Goal: Task Accomplishment & Management: Complete application form

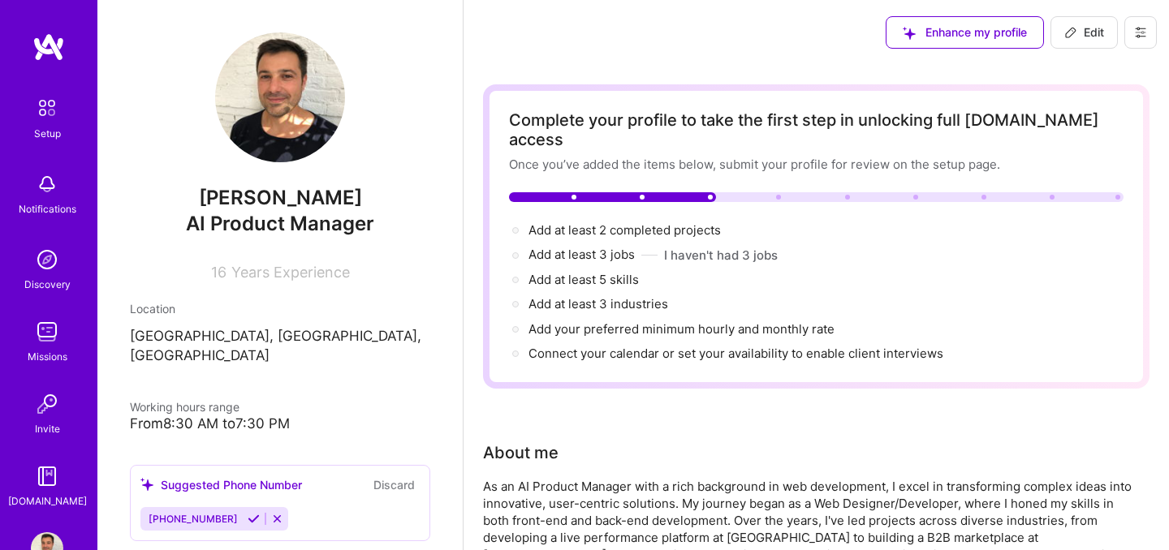
scroll to position [591, 0]
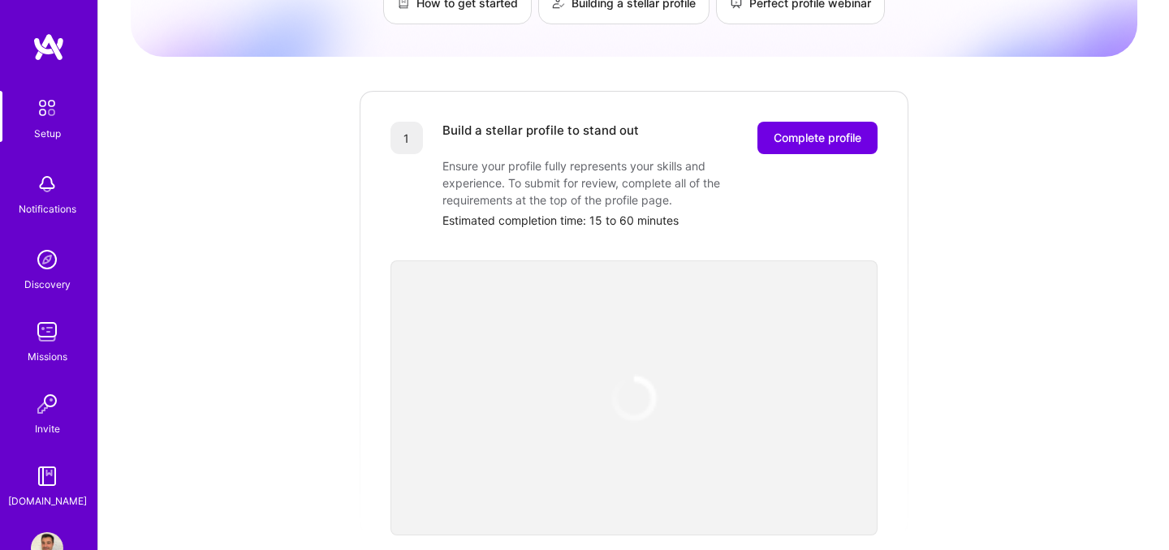
scroll to position [166, 0]
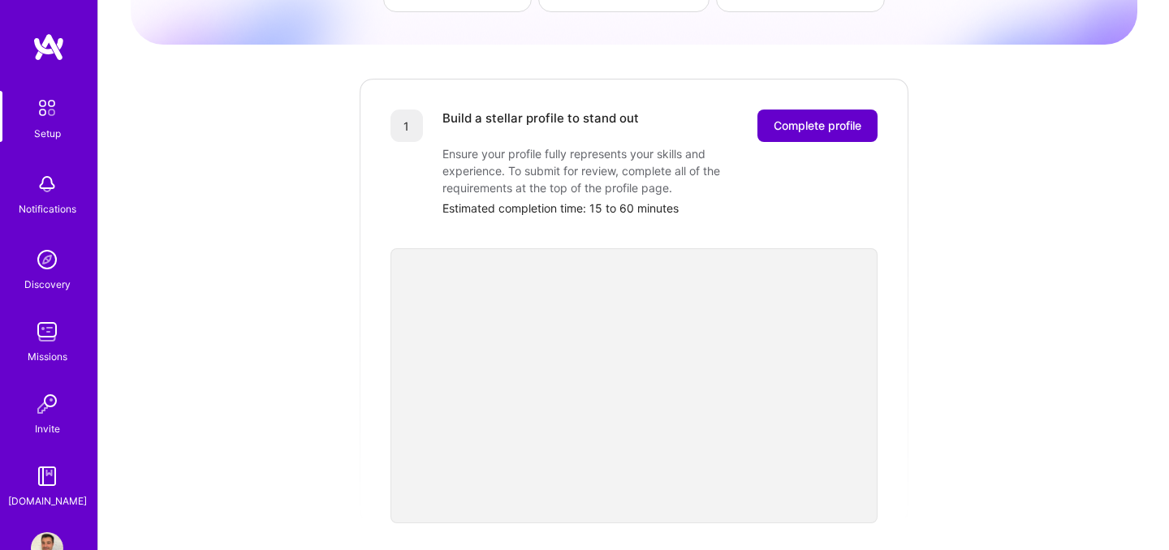
click at [782, 110] on button "Complete profile" at bounding box center [817, 126] width 120 height 32
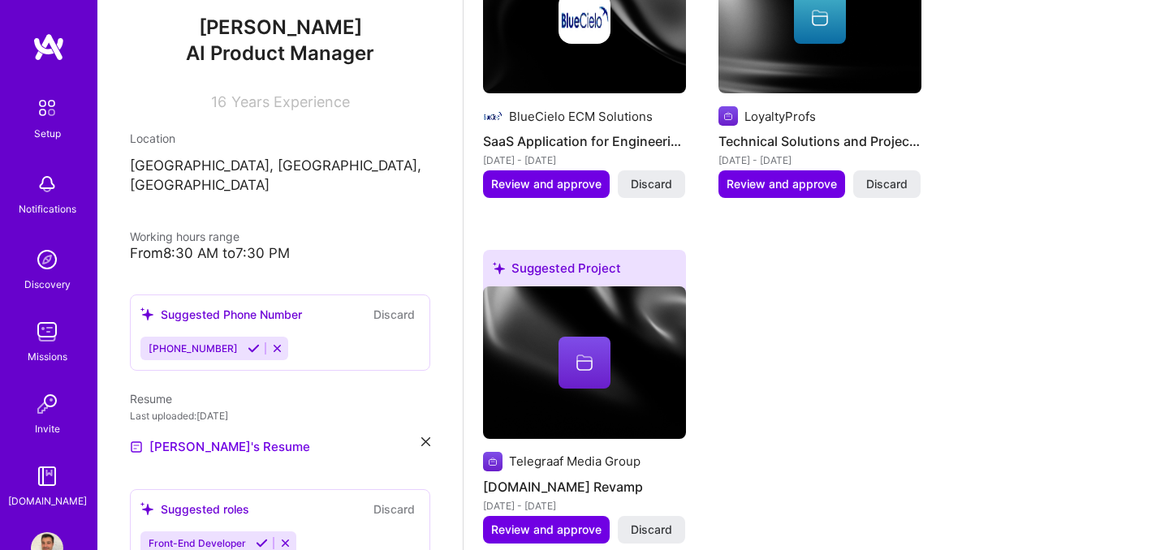
scroll to position [3274, 0]
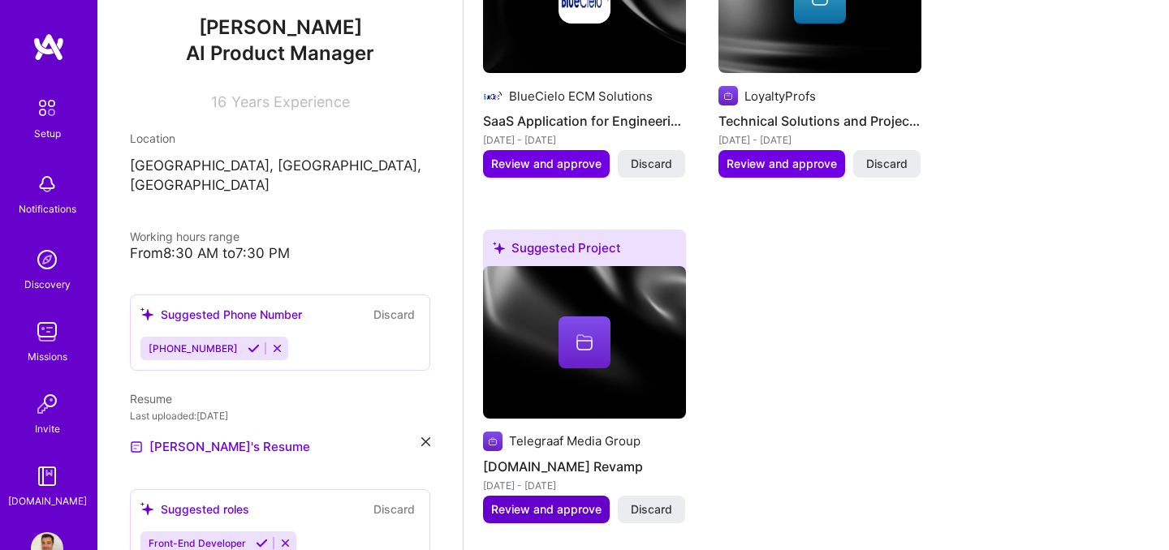
click at [555, 502] on span "Review and approve" at bounding box center [546, 510] width 110 height 16
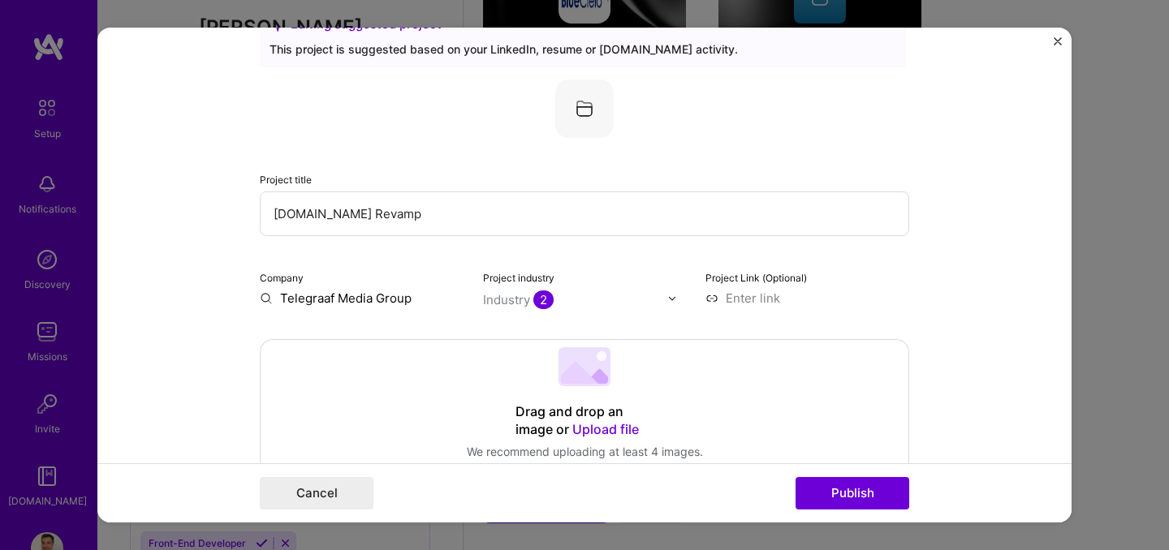
scroll to position [71, 0]
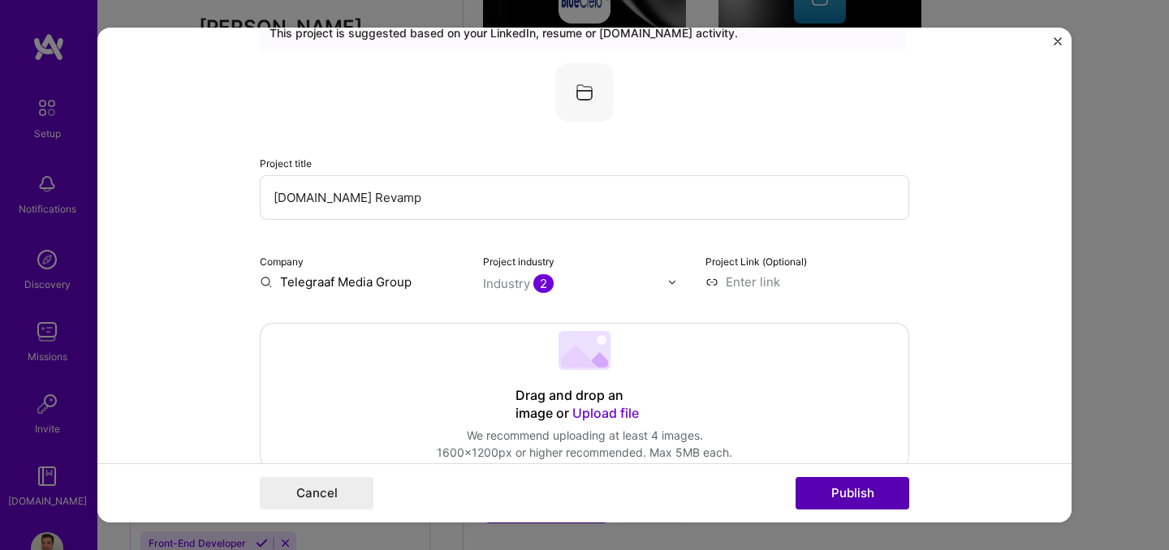
click at [849, 498] on button "Publish" at bounding box center [853, 493] width 114 height 32
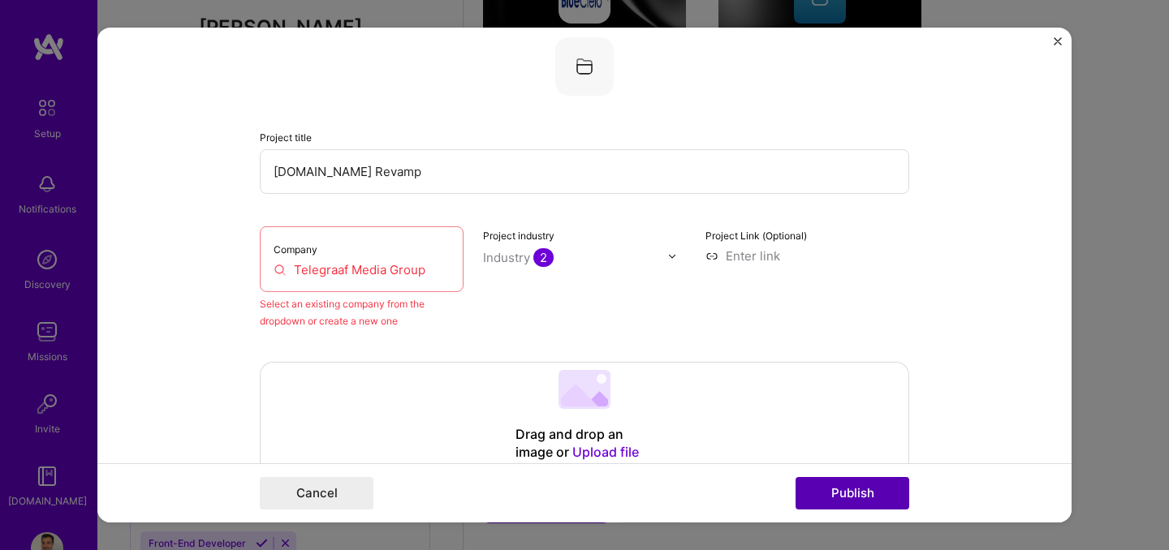
scroll to position [106, 0]
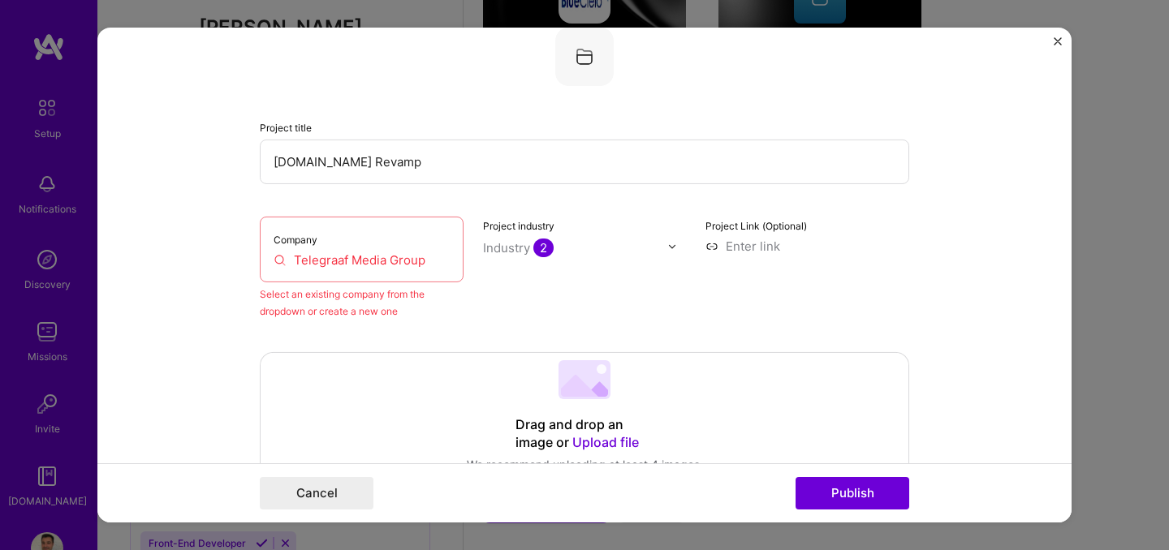
click at [422, 252] on input "Telegraaf Media Group" at bounding box center [362, 260] width 176 height 17
click at [431, 261] on input "Telegraaf Media Group" at bounding box center [362, 260] width 176 height 17
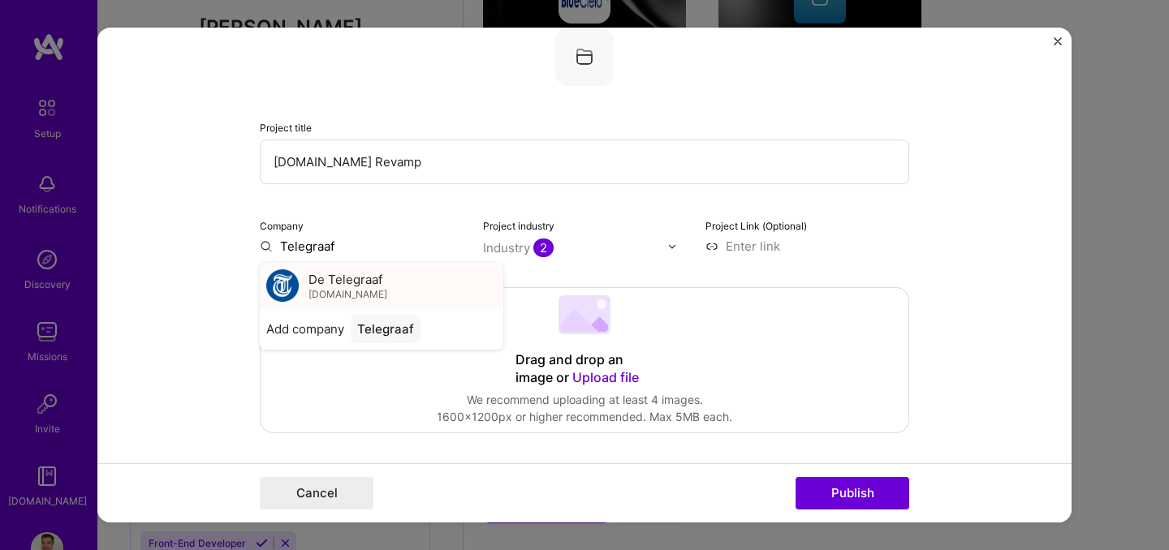
click at [347, 278] on span "De Telegraaf" at bounding box center [346, 278] width 74 height 17
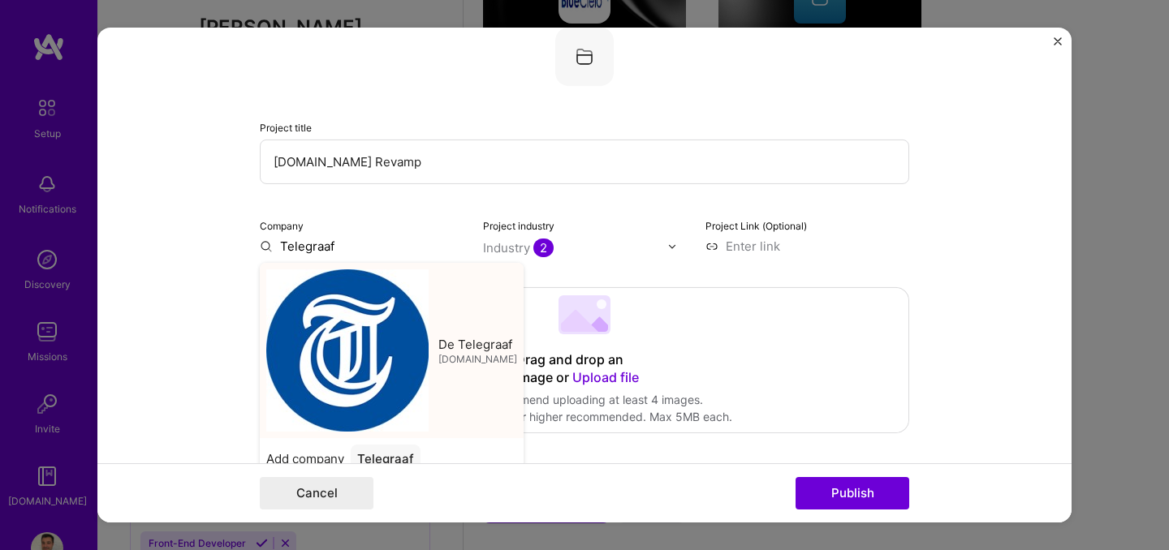
type input "De Telegraaf"
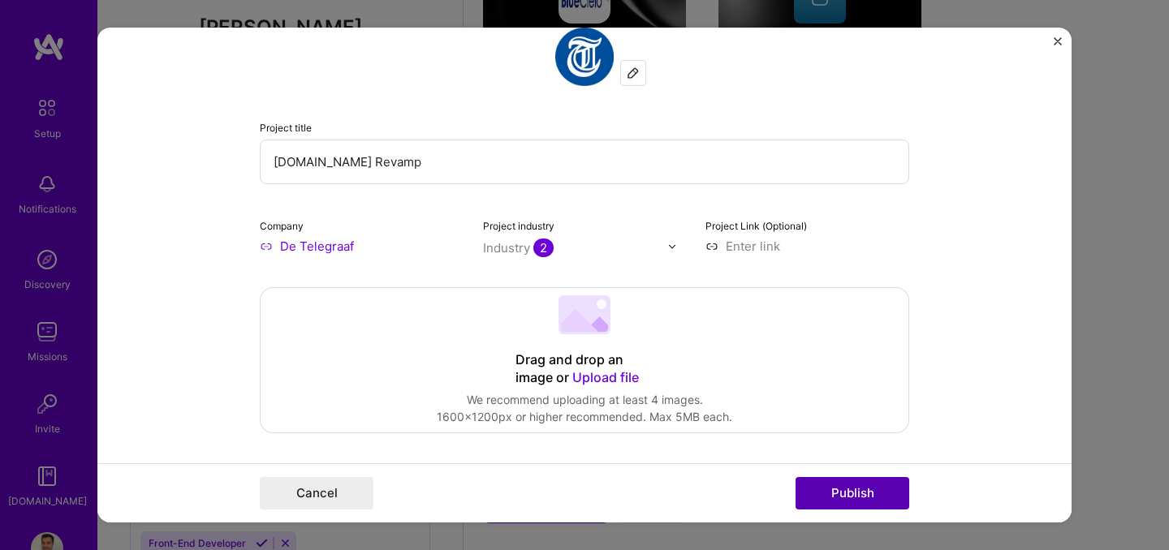
click at [846, 494] on button "Publish" at bounding box center [853, 493] width 114 height 32
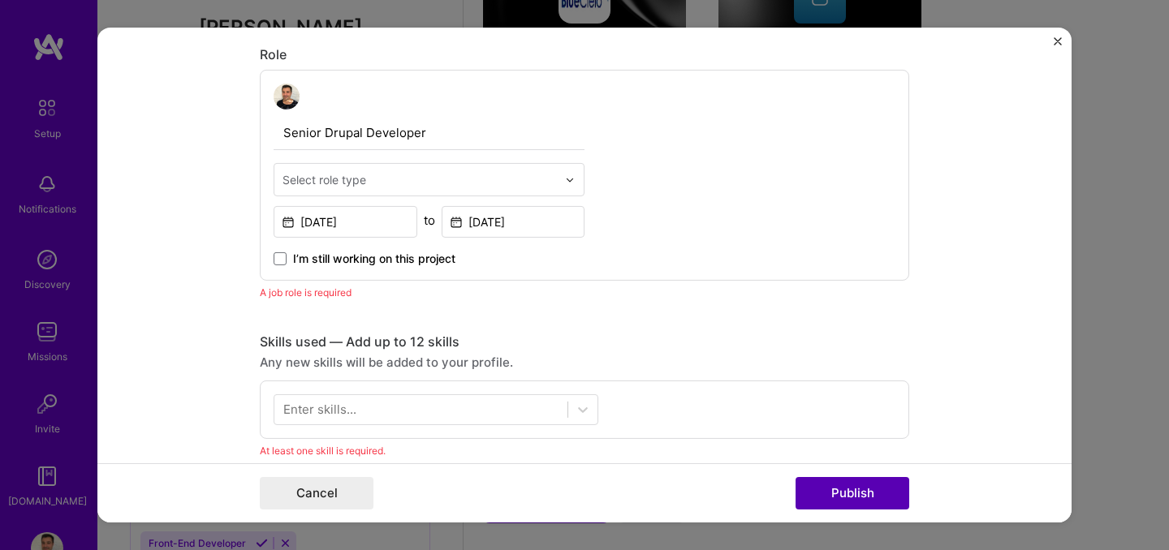
scroll to position [546, 0]
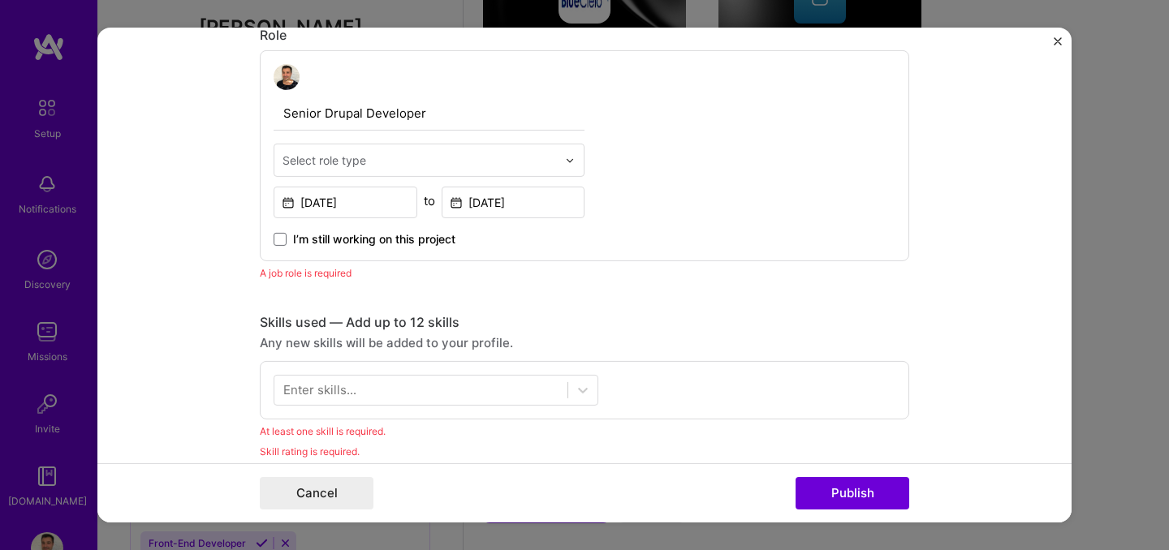
click at [1057, 38] on img "Close" at bounding box center [1058, 41] width 8 height 8
